Goal: Obtain resource: Obtain resource

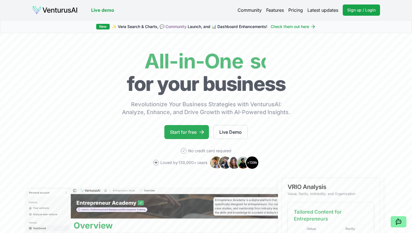
click at [202, 133] on icon at bounding box center [202, 132] width 6 height 6
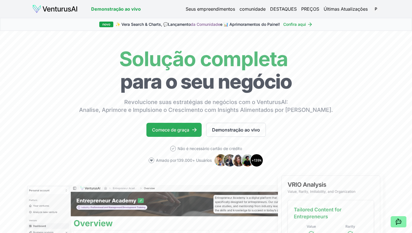
click at [192, 129] on icon at bounding box center [195, 130] width 6 height 6
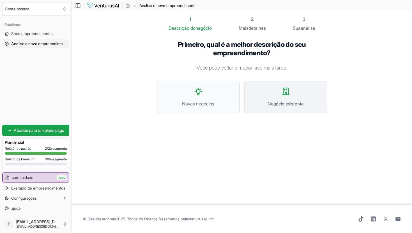
click at [289, 93] on icon at bounding box center [285, 91] width 9 height 9
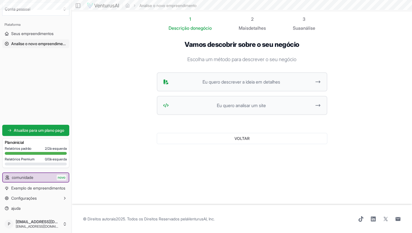
click at [289, 93] on ul "Eu quero descrever a ideia em detalhes Eu quero analisar um site" at bounding box center [242, 93] width 171 height 43
click at [213, 106] on span "Eu quero analisar um site" at bounding box center [241, 105] width 141 height 7
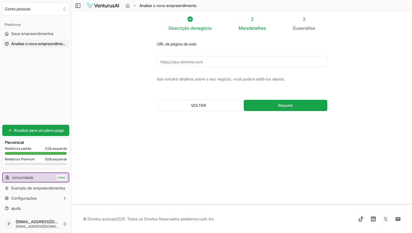
click at [196, 65] on input "URL da página da web" at bounding box center [242, 61] width 171 height 11
paste input "[URL][DOMAIN_NAME]"
type input "[URL][DOMAIN_NAME]"
click at [287, 108] on span "Resumir" at bounding box center [285, 106] width 15 height 6
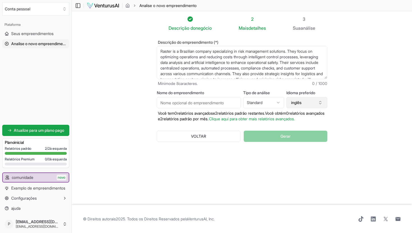
click at [320, 102] on icon "button" at bounding box center [320, 101] width 2 height 1
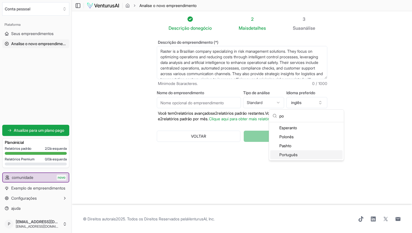
type input "po"
click at [302, 156] on div "Português" at bounding box center [306, 154] width 72 height 9
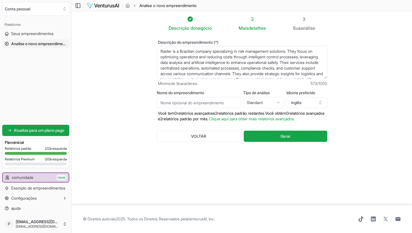
click at [201, 102] on input "Nome do empreendimento" at bounding box center [199, 102] width 84 height 11
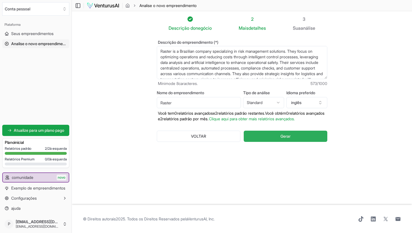
type input "Raster"
click at [274, 142] on button "Gerar" at bounding box center [285, 136] width 83 height 11
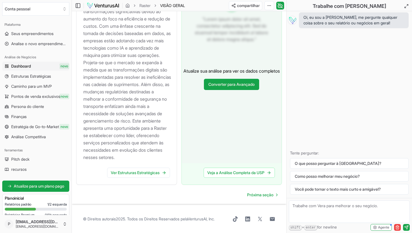
scroll to position [673, 0]
click at [135, 172] on link "Ver Estruturas Estratégicas" at bounding box center [138, 173] width 63 height 10
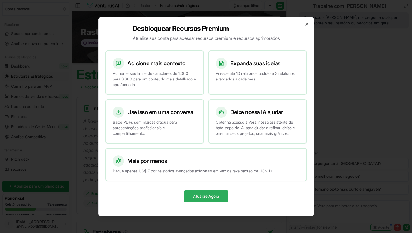
click at [209, 197] on button "Atualize Agora" at bounding box center [206, 196] width 44 height 12
click at [306, 24] on icon "button" at bounding box center [307, 24] width 4 height 4
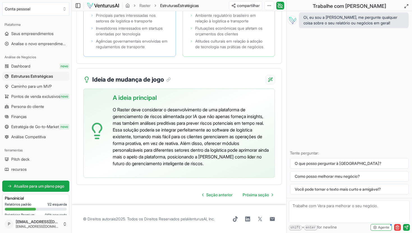
scroll to position [1626, 0]
click at [260, 193] on span "Próxima seção" at bounding box center [256, 195] width 26 height 6
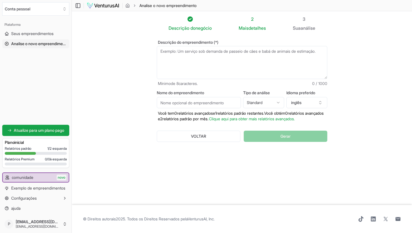
click at [22, 153] on div at bounding box center [20, 153] width 31 height 3
click at [53, 148] on span "1/2 esquerda" at bounding box center [56, 148] width 19 height 4
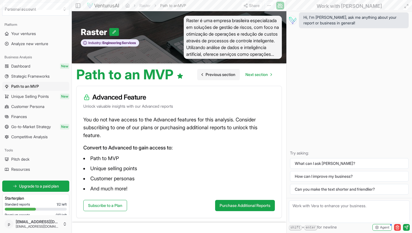
scroll to position [6, 0]
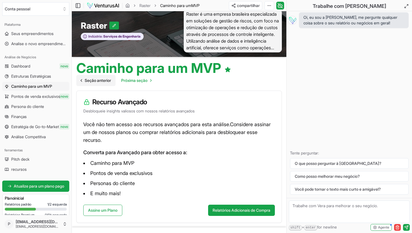
click at [88, 81] on span "Seção anterior" at bounding box center [98, 81] width 26 height 6
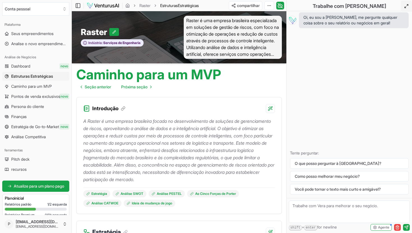
click at [406, 4] on icon at bounding box center [406, 6] width 4 height 4
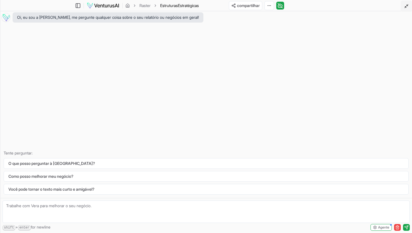
click at [406, 4] on icon at bounding box center [406, 6] width 4 height 4
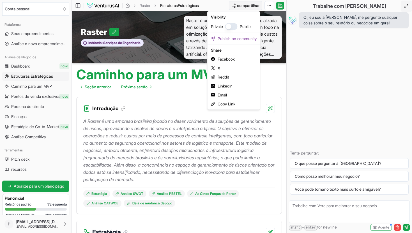
click at [238, 4] on html "We value your privacy We use cookies to enhance your browsing experience, serve…" at bounding box center [206, 116] width 412 height 233
click at [276, 139] on html "We value your privacy We use cookies to enhance your browsing experience, serve…" at bounding box center [206, 116] width 412 height 233
click at [241, 6] on html "We value your privacy We use cookies to enhance your browsing experience, serve…" at bounding box center [206, 116] width 412 height 233
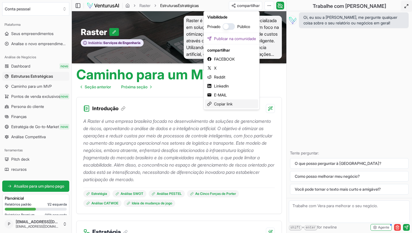
click at [229, 105] on div "Copiar link" at bounding box center [231, 104] width 53 height 9
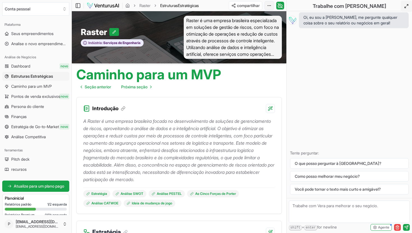
click at [267, 4] on html "We value your privacy We use cookies to enhance your browsing experience, serve…" at bounding box center [206, 116] width 412 height 233
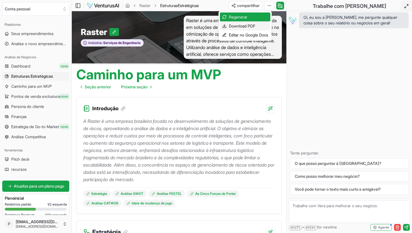
click at [246, 25] on div "Download PDF" at bounding box center [245, 26] width 50 height 9
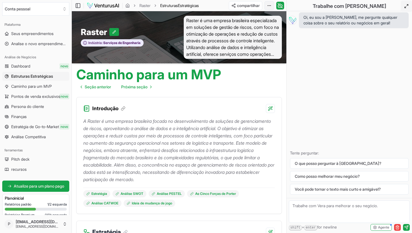
click at [268, 4] on html "We value your privacy We use cookies to enhance your browsing experience, serve…" at bounding box center [206, 116] width 412 height 233
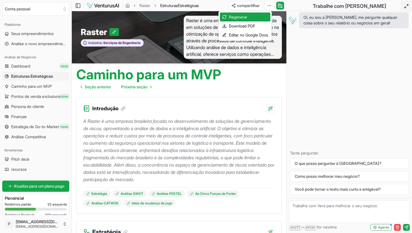
click at [220, 5] on html "We value your privacy We use cookies to enhance your browsing experience, serve…" at bounding box center [206, 116] width 412 height 233
